Goal: Ask a question

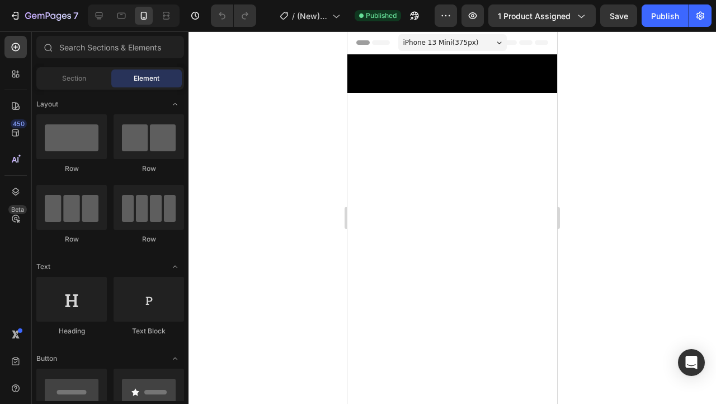
scroll to position [840, 0]
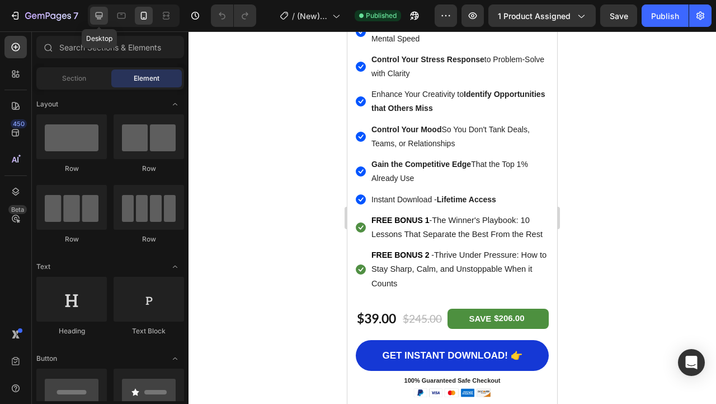
click at [99, 15] on icon at bounding box center [98, 15] width 11 height 11
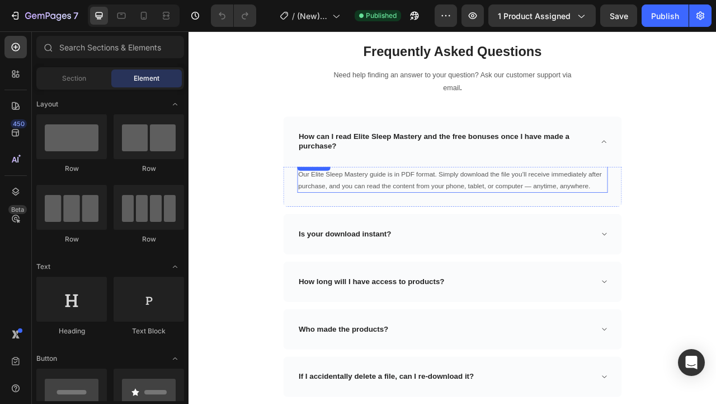
scroll to position [7245, 0]
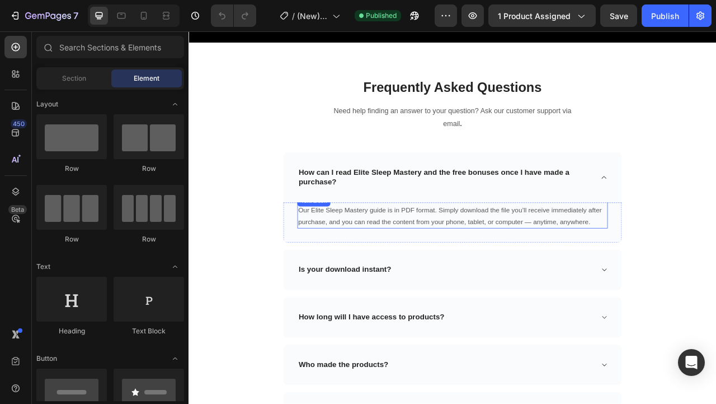
click at [459, 263] on p "Our Elite Sleep Mastery guide is in PDF format. Simply download the file you’ll…" at bounding box center [524, 266] width 393 height 30
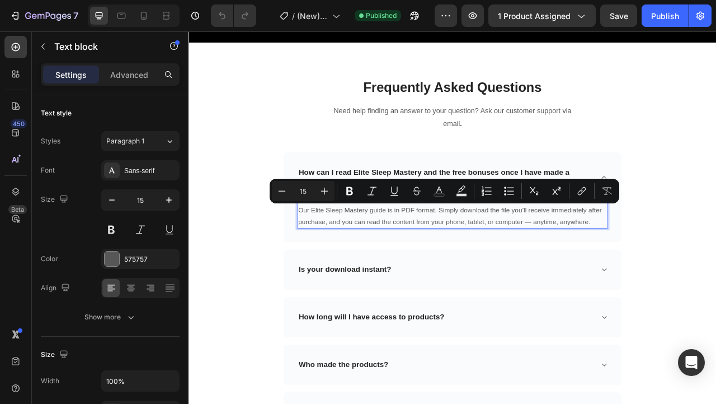
click at [397, 268] on p "Our Elite Sleep Mastery guide is in PDF format. Simply download the file you’ll…" at bounding box center [524, 266] width 393 height 30
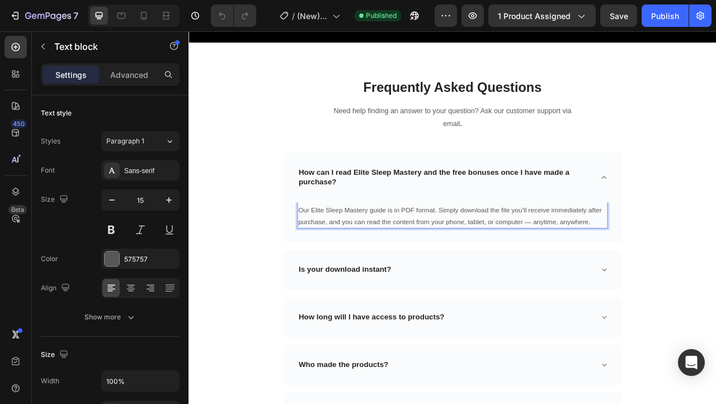
click at [439, 264] on p "Our Elite Sleep Mastery guide is in PDF format. Simply download the file you’ll…" at bounding box center [524, 266] width 393 height 30
click at [522, 272] on p "Our Elite Sleep Mastery guide is in PDF format. Simply download the file you’ll…" at bounding box center [524, 266] width 393 height 30
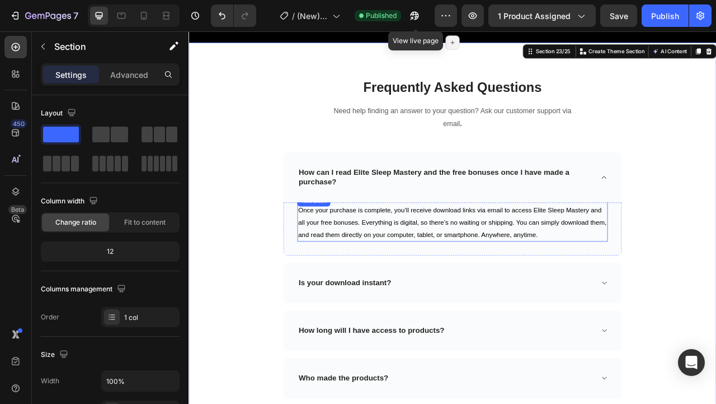
click at [483, 272] on span "Once your purchase is complete, you’ll receive download links via email to acce…" at bounding box center [524, 274] width 392 height 40
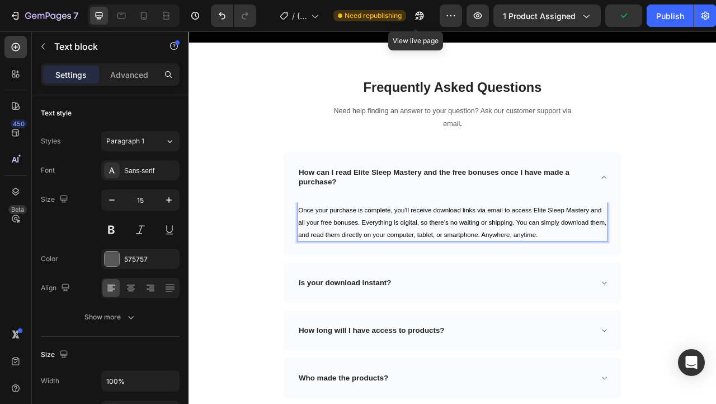
click at [561, 275] on span "Once your purchase is complete, you’ll receive download links via email to acce…" at bounding box center [524, 274] width 392 height 40
click at [572, 275] on span "Once your purchase is complete, you’ll receive download links via email to acce…" at bounding box center [524, 274] width 392 height 40
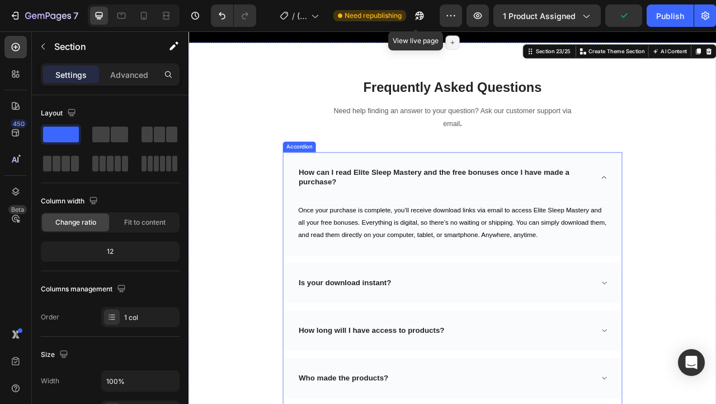
click at [716, 215] on icon at bounding box center [718, 216] width 6 height 3
